Goal: Task Accomplishment & Management: Use online tool/utility

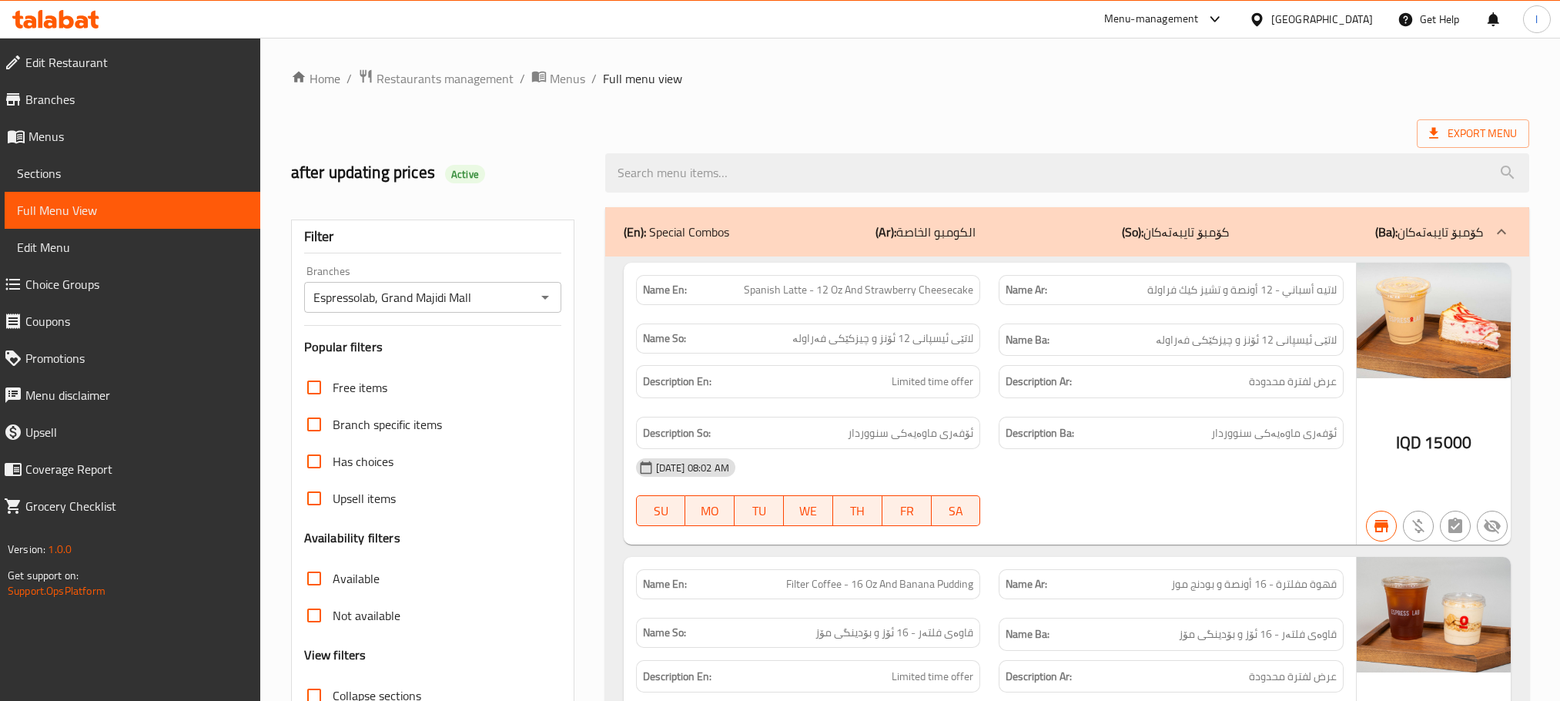
click at [74, 5] on div at bounding box center [56, 19] width 112 height 31
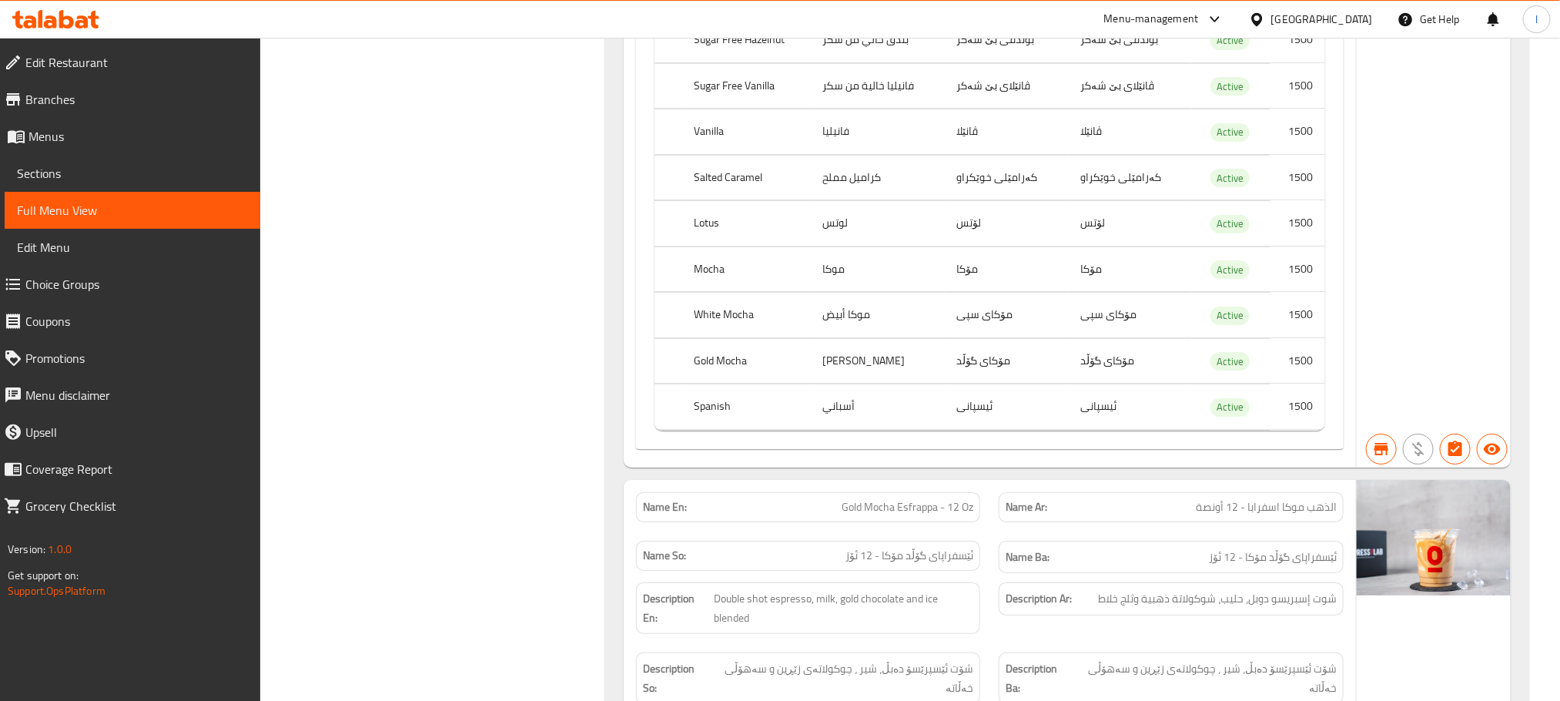
click at [75, 24] on icon at bounding box center [55, 19] width 87 height 18
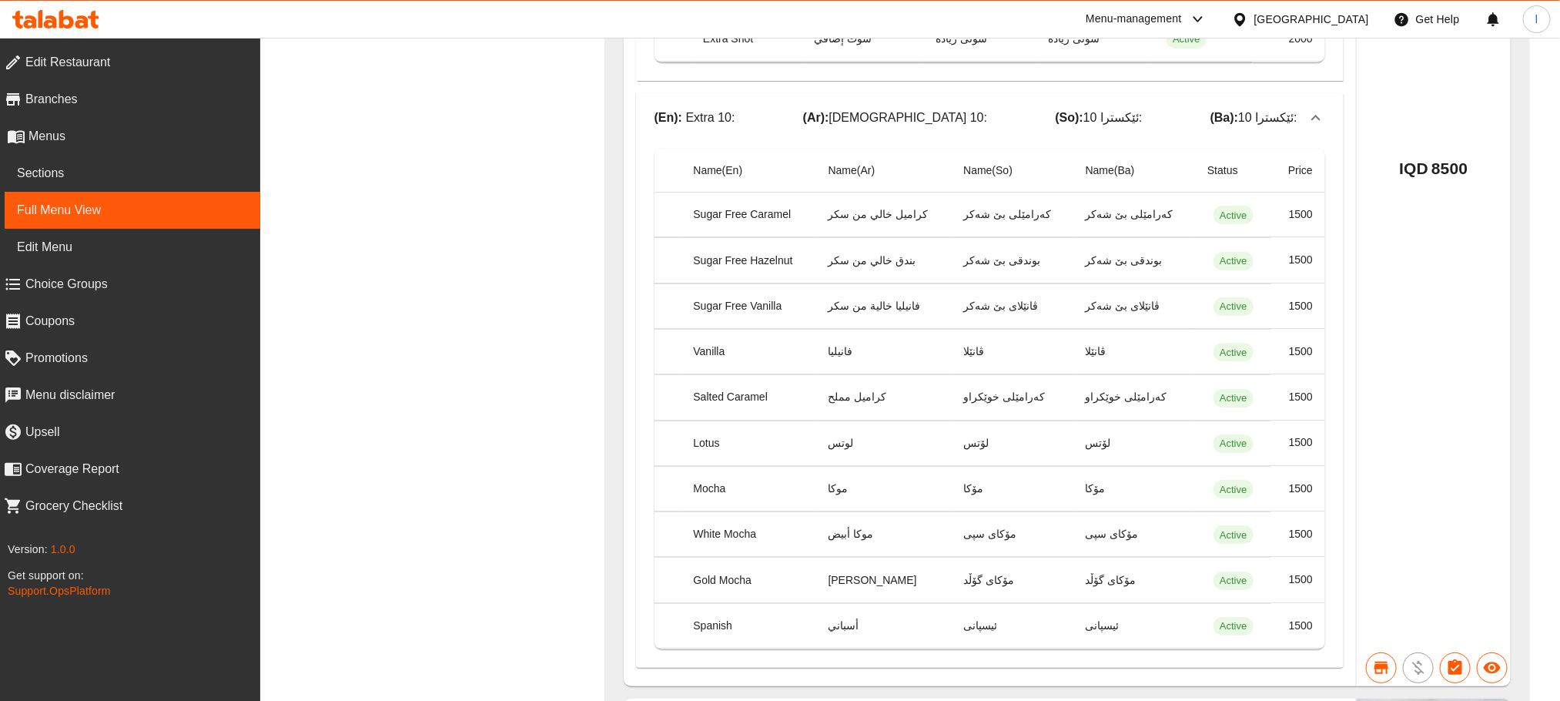
scroll to position [109051, 0]
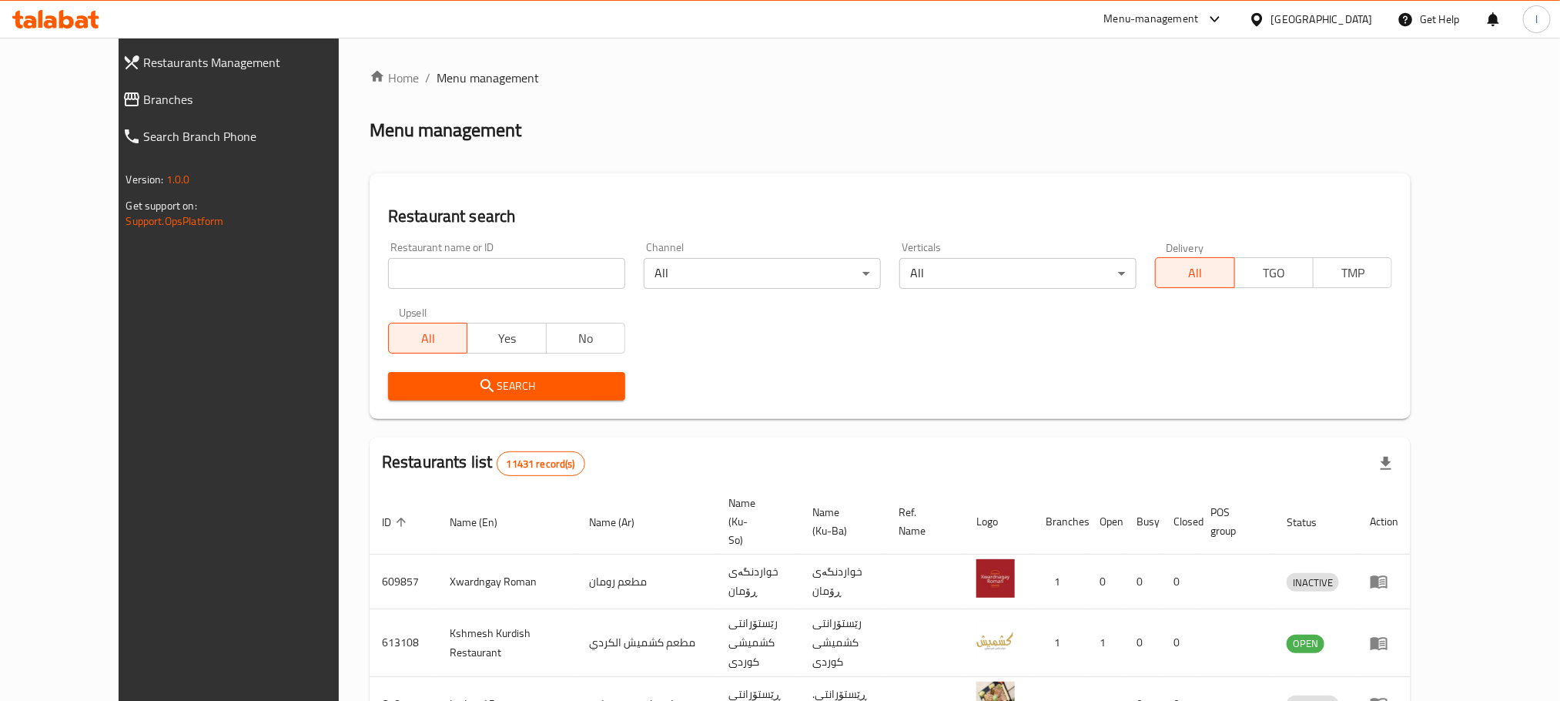
click at [388, 276] on input "search" at bounding box center [506, 273] width 237 height 31
paste input "Dhaif Almukhtar"
type input "Dhaif Almukhtar"
click button "Search" at bounding box center [506, 386] width 237 height 28
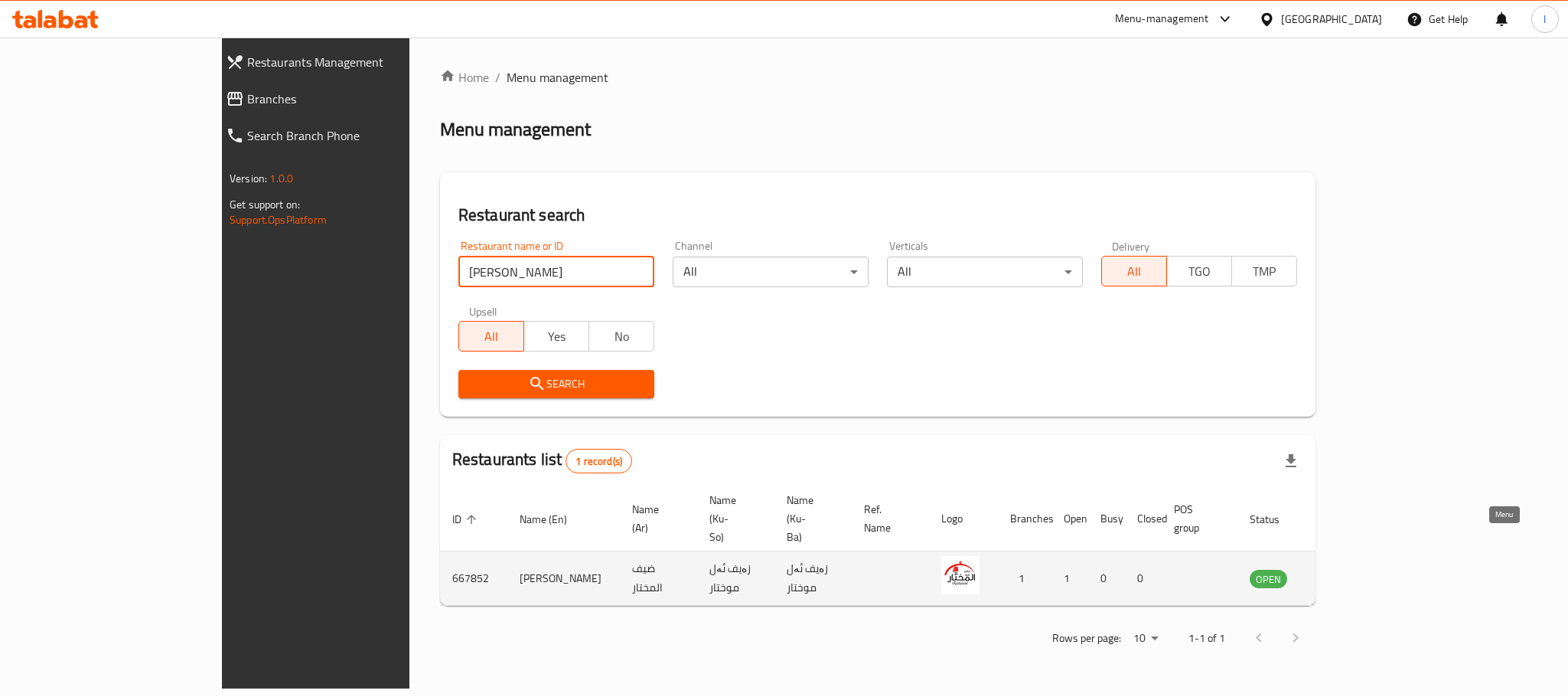
click at [1348, 569] on icon "enhanced table" at bounding box center [1338, 578] width 18 height 18
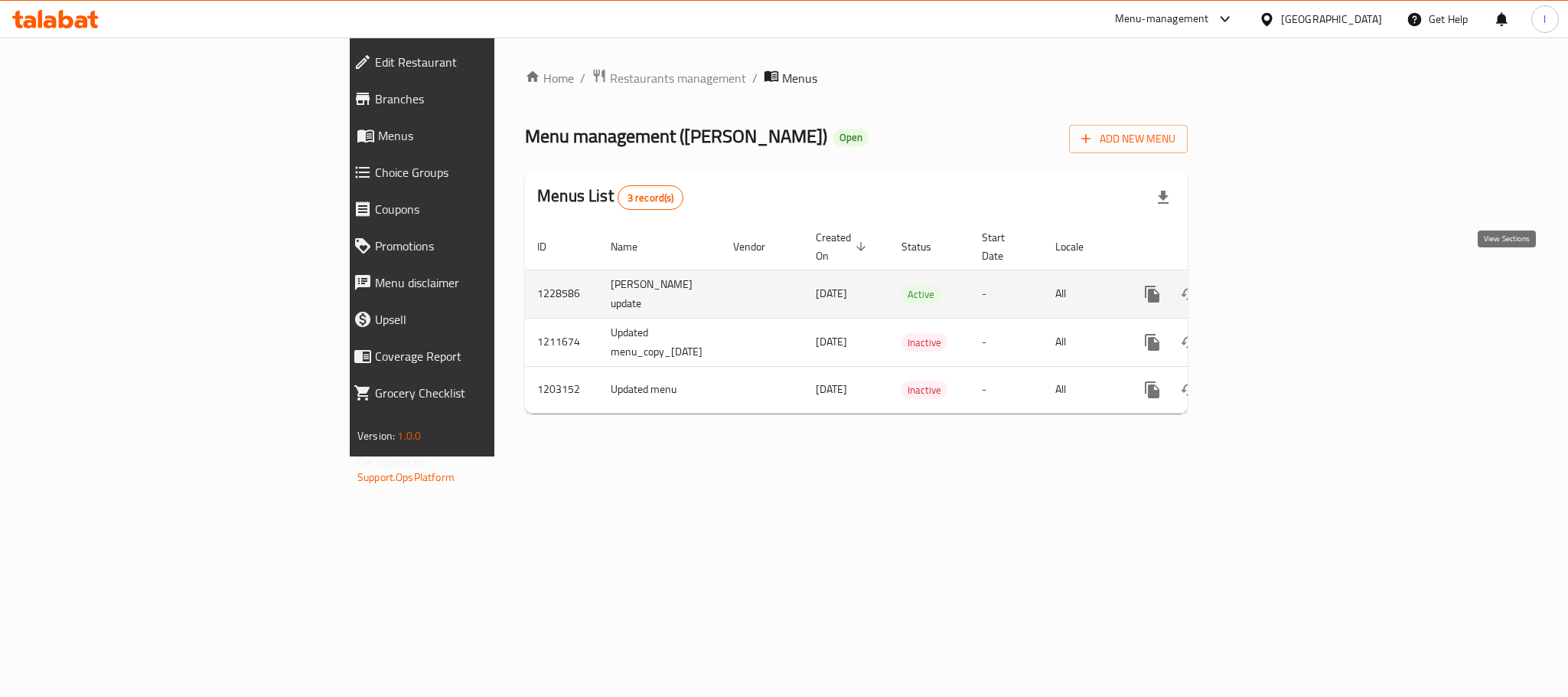
click at [1272, 284] on icon "enhanced table" at bounding box center [1262, 293] width 18 height 18
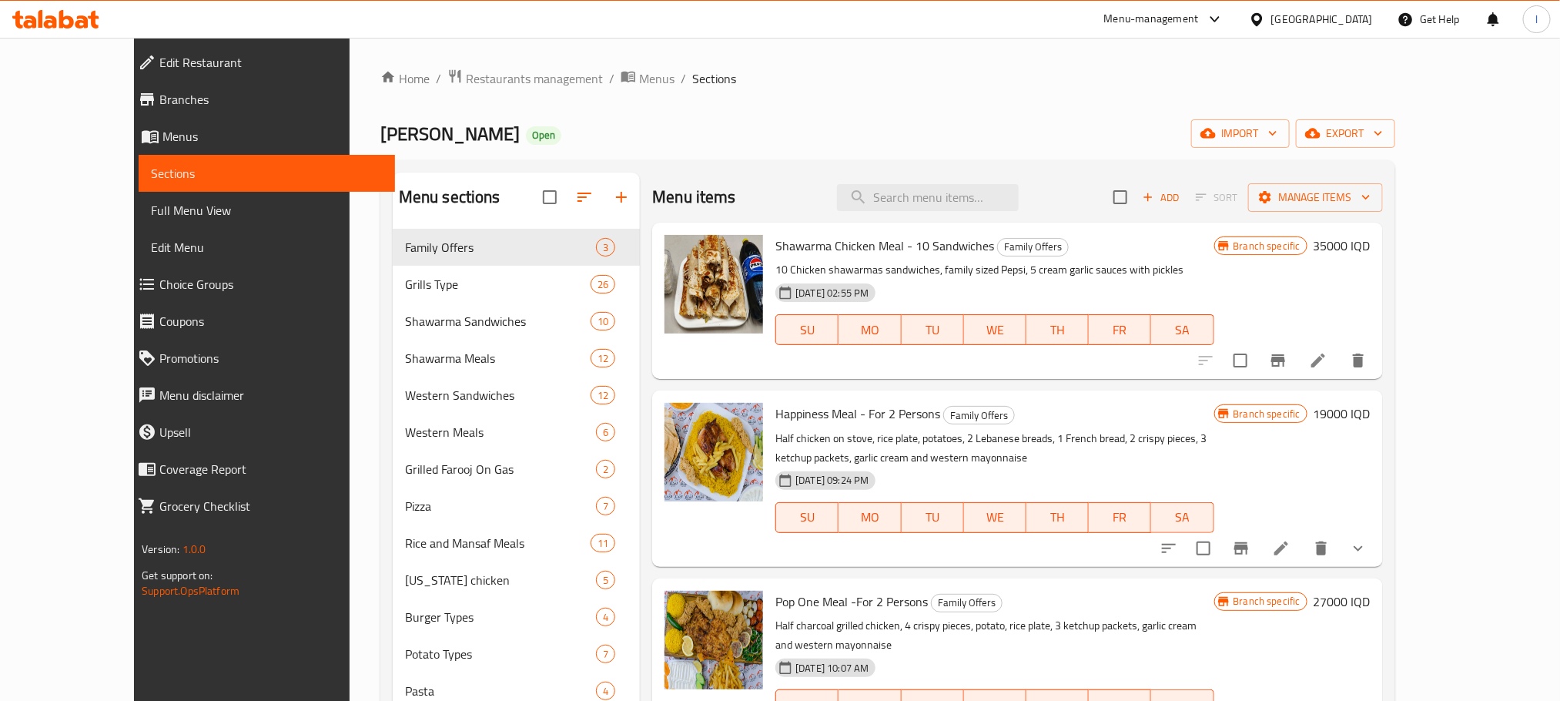
click at [151, 204] on span "Full Menu View" at bounding box center [266, 210] width 231 height 18
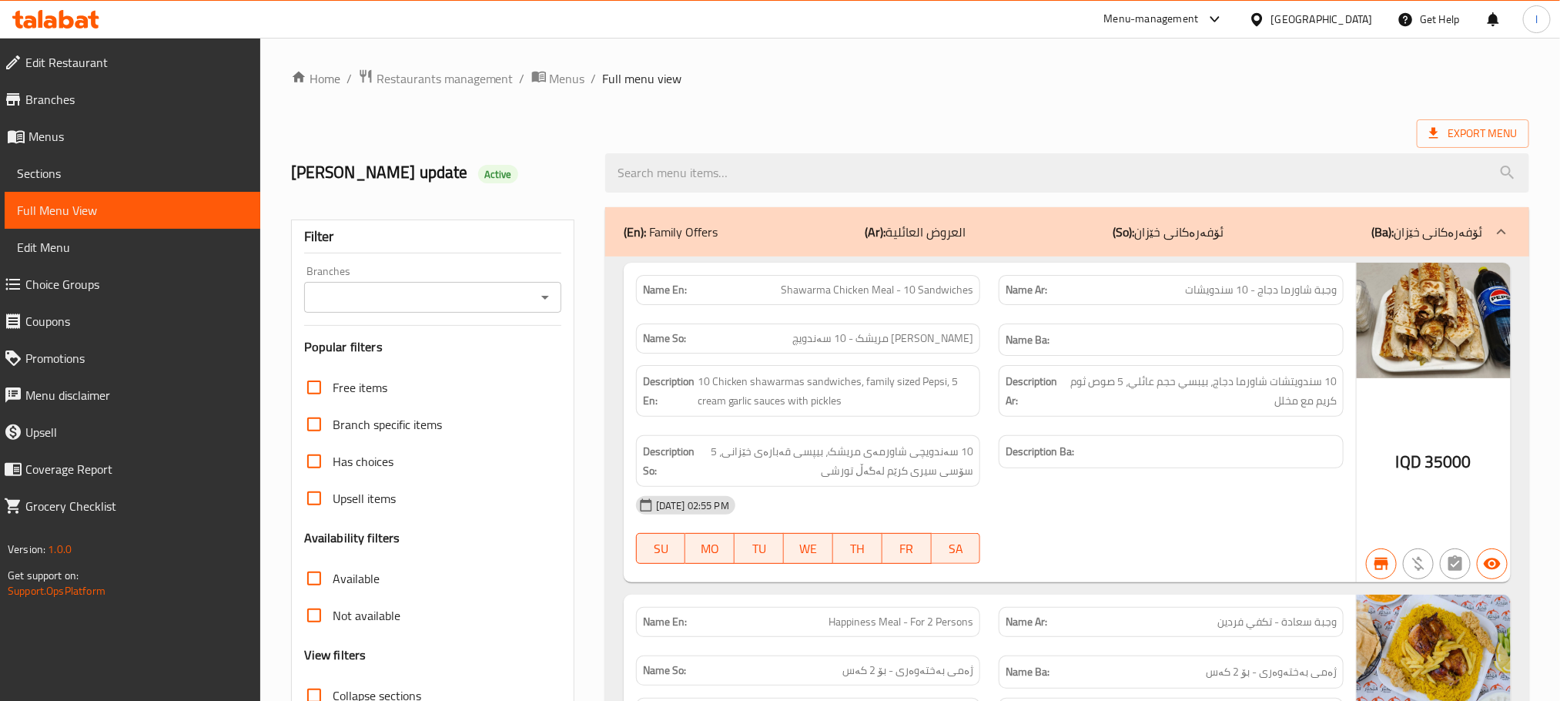
click at [544, 300] on icon "Open" at bounding box center [545, 297] width 18 height 18
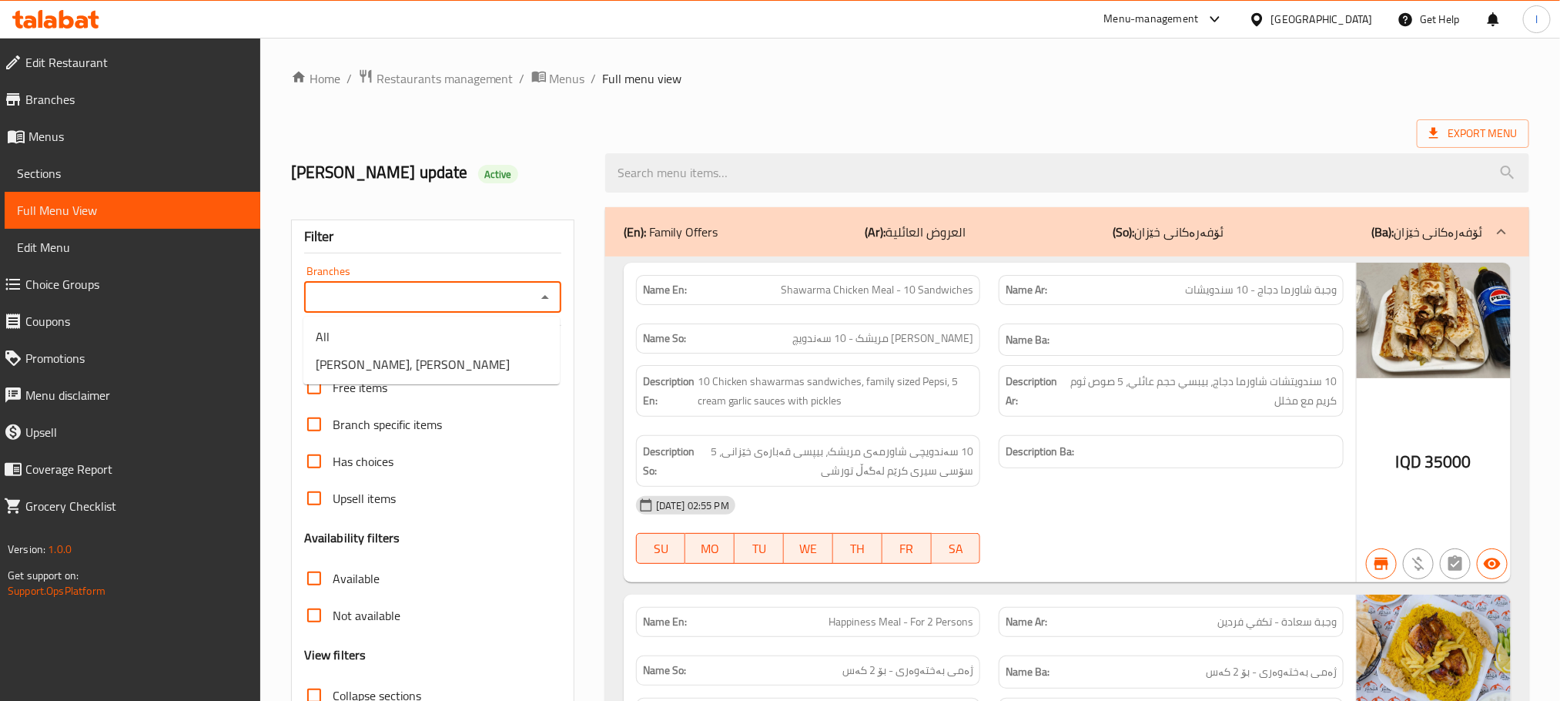
click at [492, 370] on li "Dhaif Almukhtar, Bakhtiary" at bounding box center [431, 364] width 256 height 28
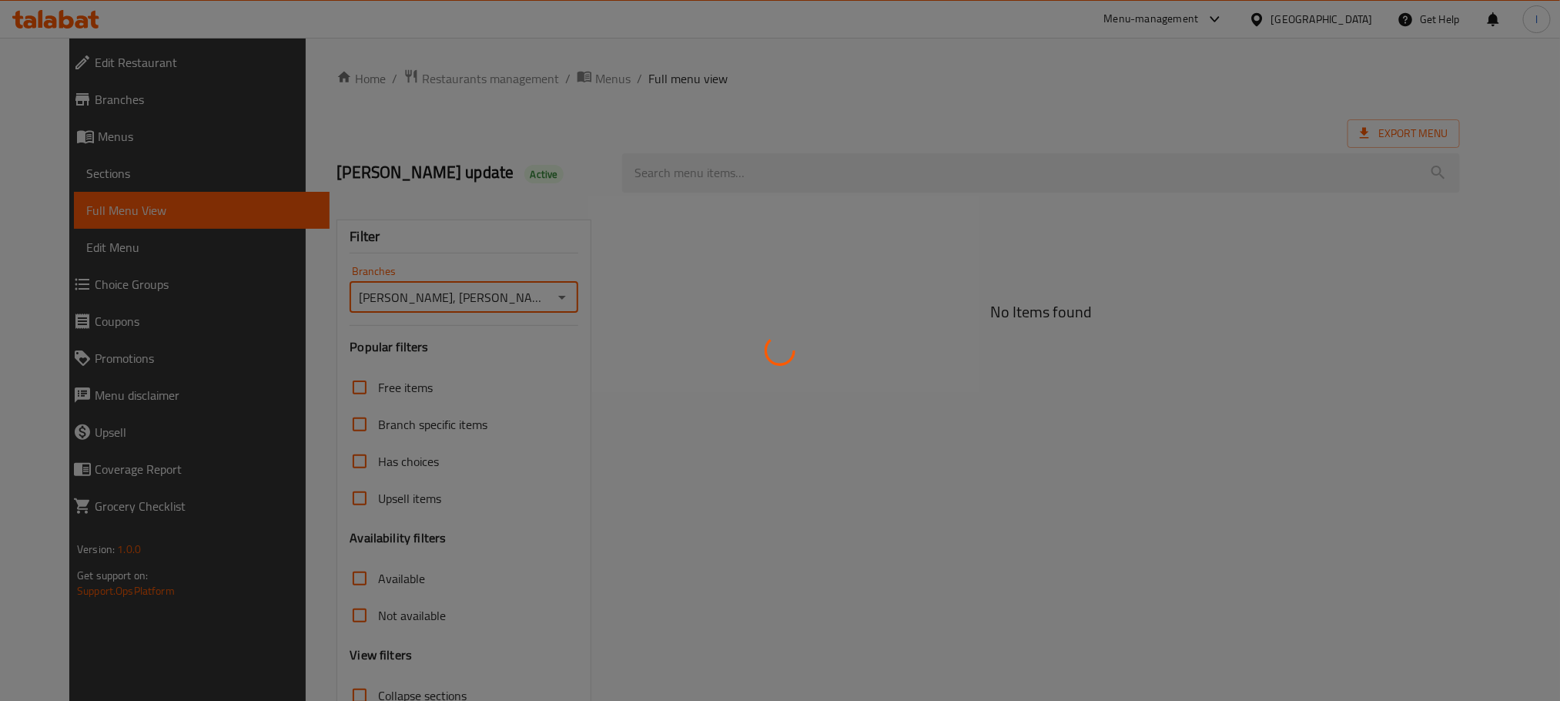
type input "Dhaif Almukhtar, Bakhtiary"
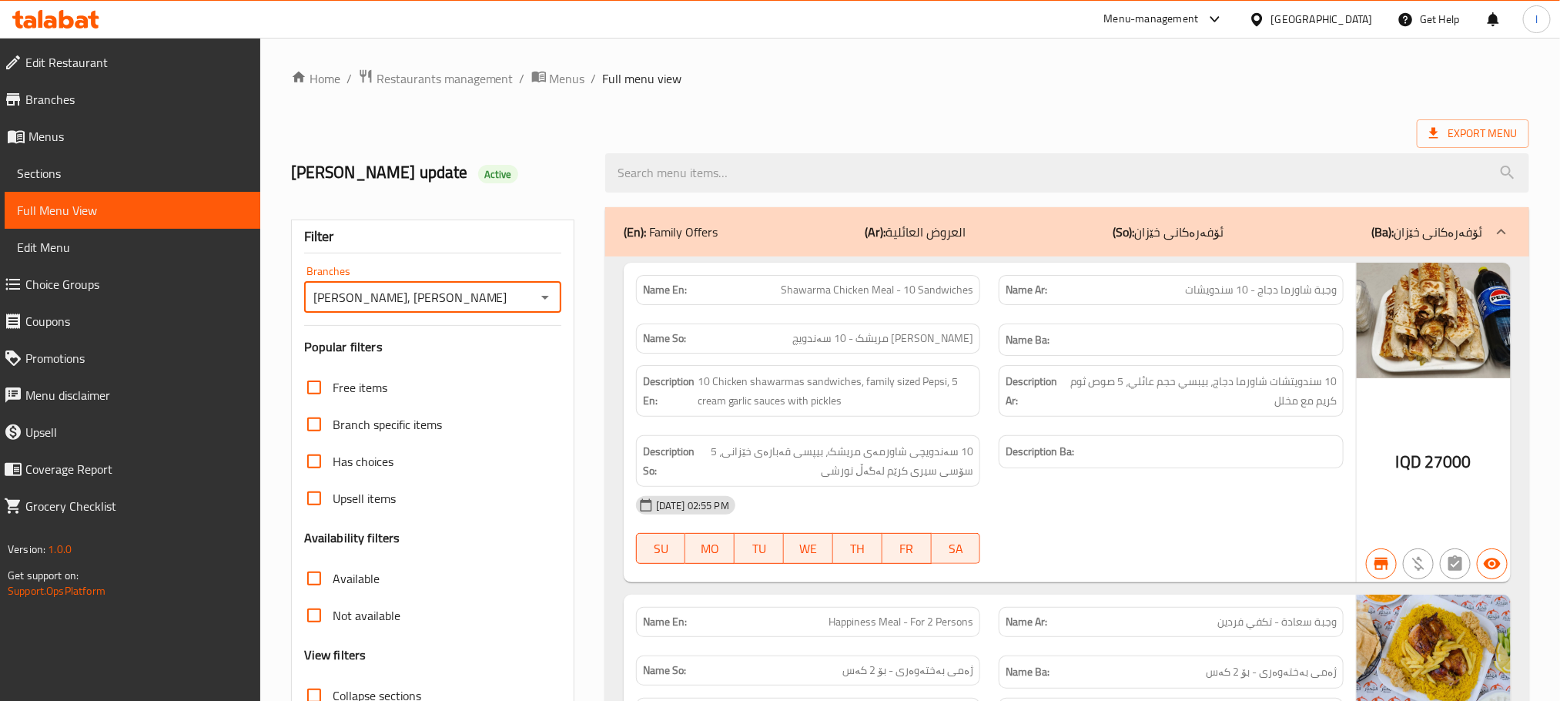
click at [661, 146] on div at bounding box center [1067, 173] width 943 height 58
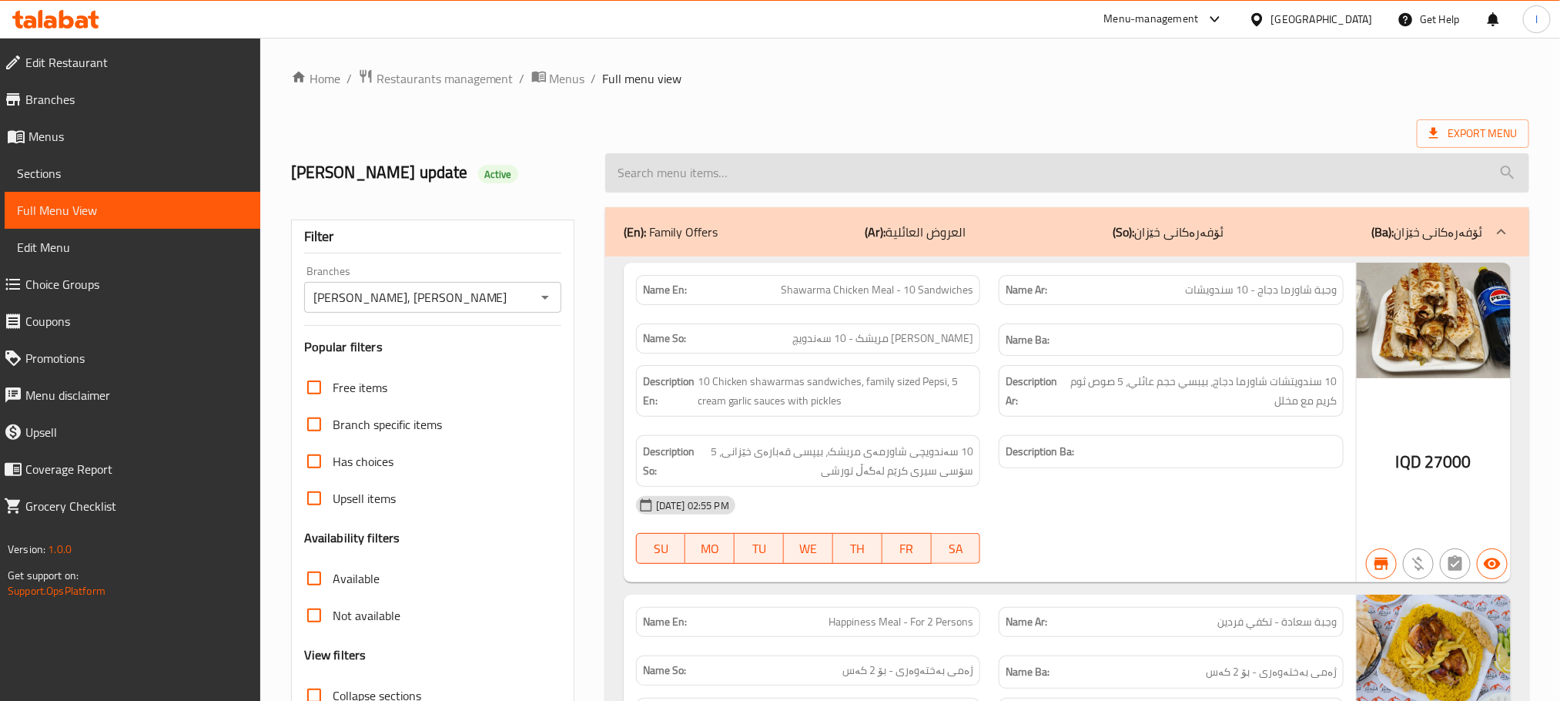
click at [705, 190] on input "search" at bounding box center [1067, 172] width 924 height 39
paste input "10 Pieces of KFC Broasted Chicken"
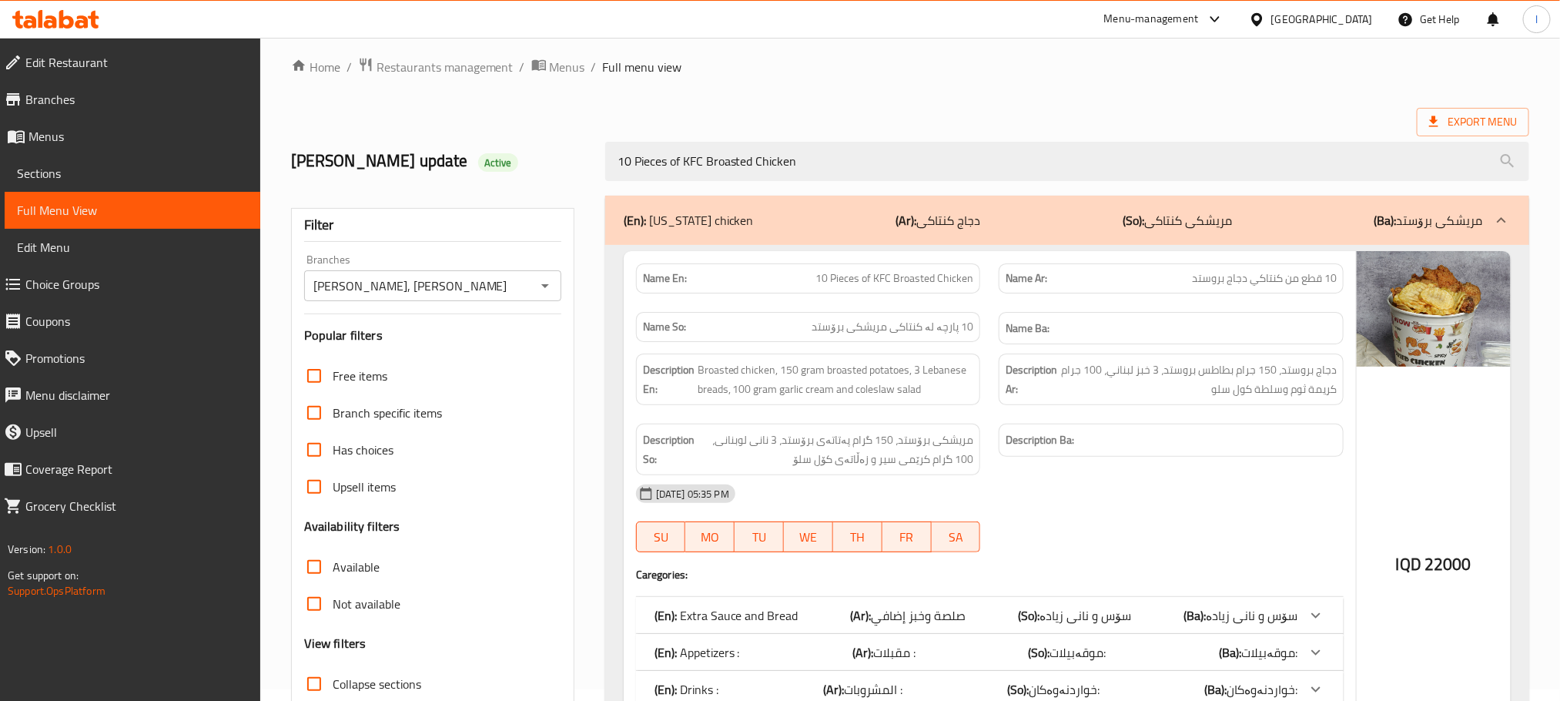
scroll to position [176, 0]
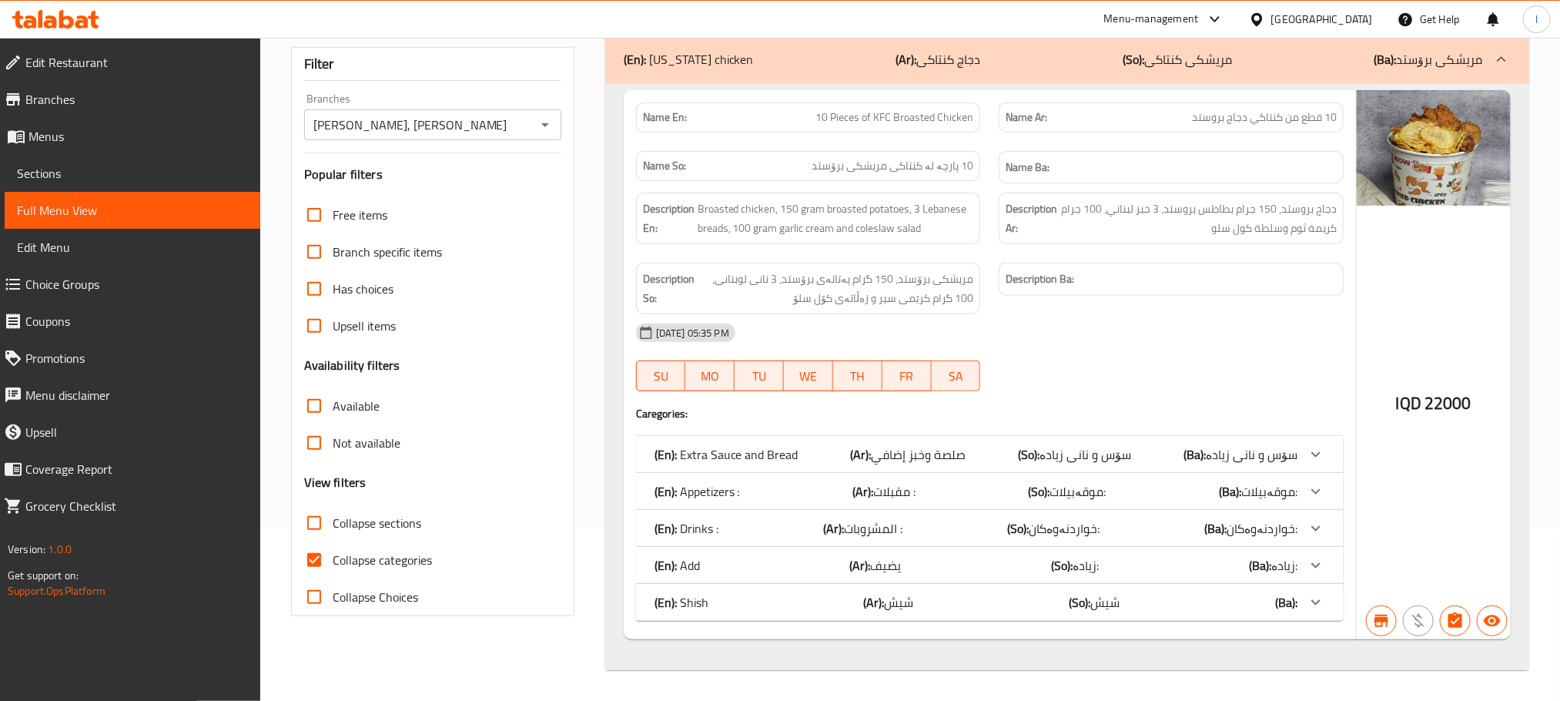
type input "10 Pieces of KFC Broasted Chicken"
click at [323, 559] on input "Collapse categories" at bounding box center [314, 559] width 37 height 37
checkbox input "false"
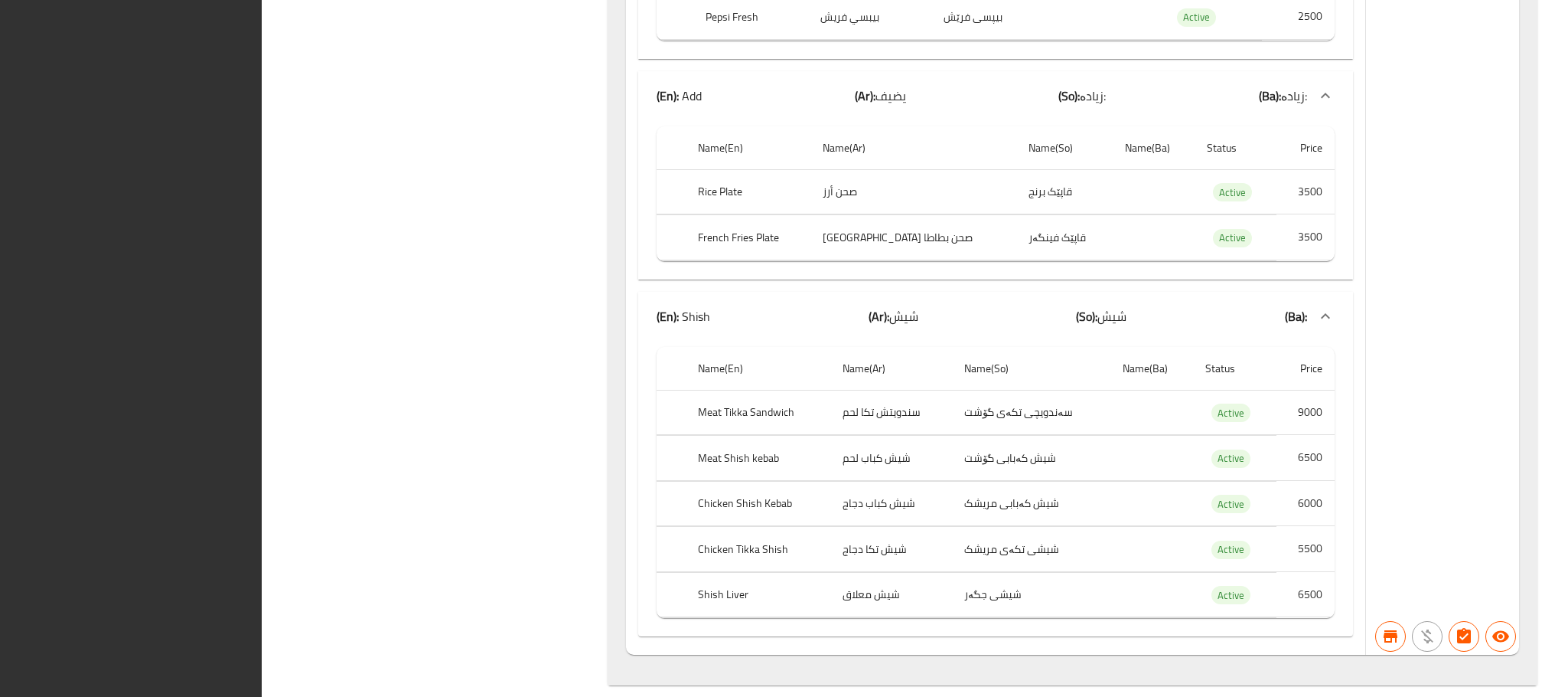
scroll to position [1641, 0]
